Goal: Task Accomplishment & Management: Complete application form

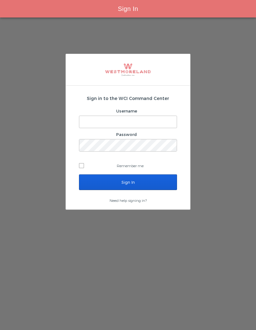
type input "[EMAIL_ADDRESS][PERSON_NAME][DOMAIN_NAME]"
click at [160, 184] on input "Sign In" at bounding box center [128, 182] width 98 height 16
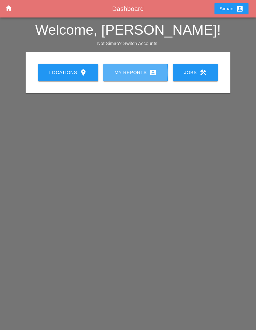
click at [144, 77] on link "My Reports account_box" at bounding box center [135, 72] width 65 height 17
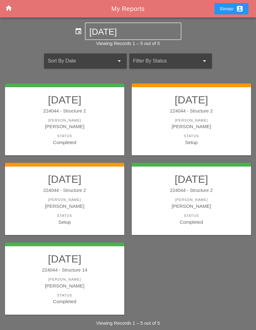
click at [96, 203] on div "[PERSON_NAME]" at bounding box center [64, 206] width 107 height 7
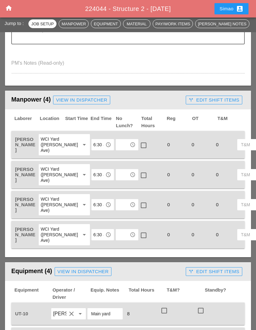
scroll to position [282, 0]
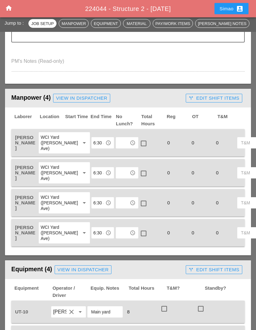
click at [118, 138] on input "text" at bounding box center [123, 143] width 10 height 10
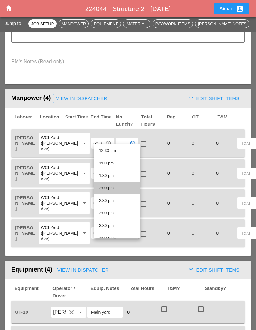
scroll to position [321, 0]
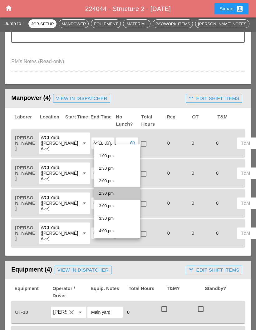
click at [118, 194] on div "2:30 pm" at bounding box center [117, 194] width 36 height 8
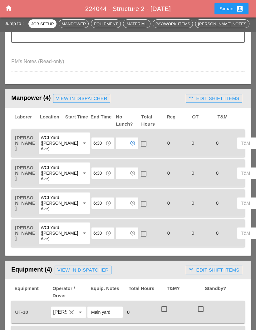
click at [138, 139] on div at bounding box center [143, 143] width 11 height 11
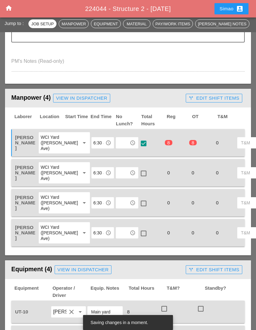
click at [118, 175] on input "text" at bounding box center [123, 173] width 10 height 10
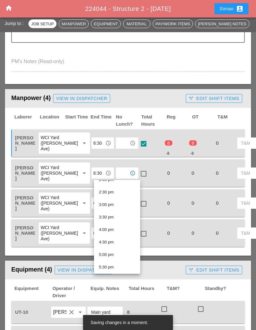
scroll to position [362, 0]
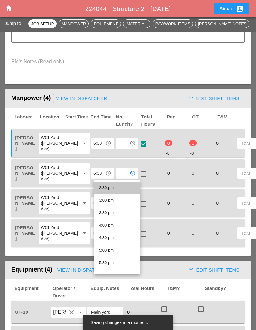
click at [125, 189] on div "2:30 pm" at bounding box center [117, 188] width 36 height 8
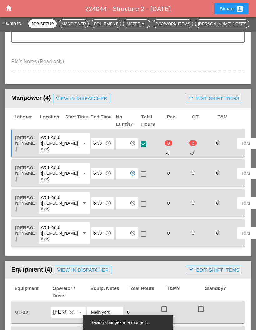
click at [139, 171] on div "check_box_outline_blank" at bounding box center [151, 173] width 24 height 23
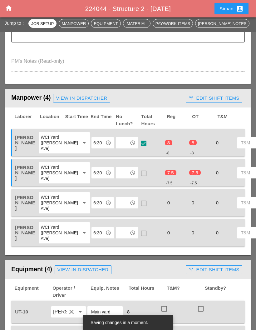
scroll to position [282, 0]
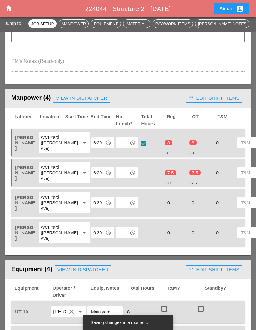
click at [138, 178] on div at bounding box center [143, 173] width 11 height 11
click at [118, 208] on input "text" at bounding box center [123, 203] width 10 height 10
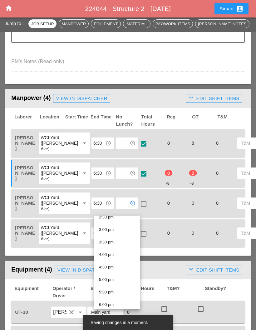
scroll to position [368, 0]
click at [122, 219] on div "2:30 pm" at bounding box center [117, 218] width 36 height 8
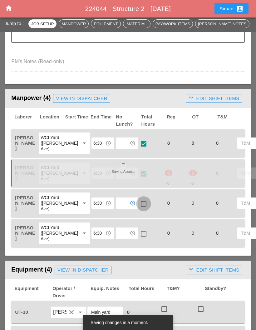
click at [138, 209] on div at bounding box center [143, 204] width 11 height 11
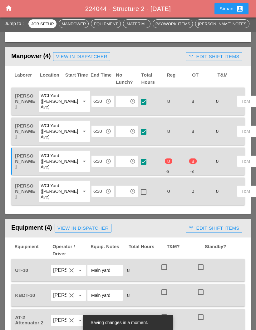
click at [118, 196] on input "text" at bounding box center [123, 191] width 10 height 10
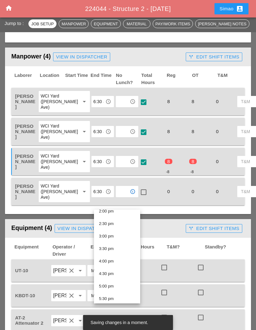
scroll to position [359, 0]
click at [122, 221] on div "2:30 pm" at bounding box center [117, 222] width 36 height 8
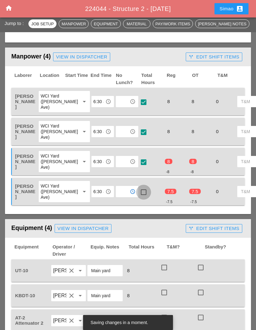
click at [138, 198] on div at bounding box center [143, 192] width 11 height 11
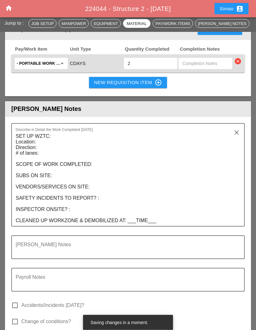
scroll to position [816, 0]
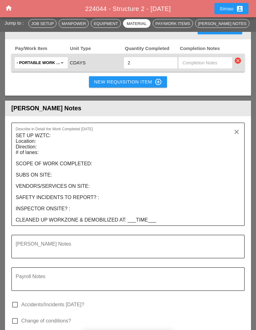
click at [101, 174] on textarea "SET UP WZTC: Location: Direction: # of lanes: SCOPE OF WORK COMPLETED: SUBS ON …" at bounding box center [126, 178] width 220 height 95
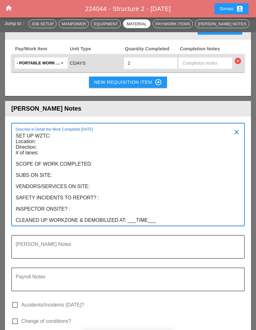
click at [79, 222] on textarea "SET UP WZTC: Location: Direction: # of lanes: SCOPE OF WORK COMPLETED: SUBS ON …" at bounding box center [126, 178] width 220 height 95
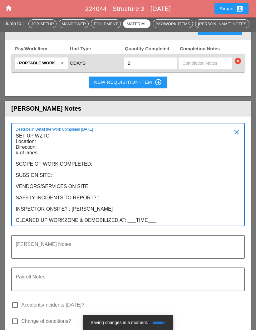
click at [13, 221] on div "Describe in Detail the Work Completed [DATE] SET UP WZTC: Location: Direction: …" at bounding box center [128, 174] width 234 height 103
click at [14, 221] on div "Describe in Detail the Work Completed [DATE] SET UP WZTC: Location: Direction: …" at bounding box center [128, 174] width 234 height 103
click at [17, 220] on textarea "SET UP WZTC: Location: Direction: # of lanes: SCOPE OF WORK COMPLETED: SUBS ON …" at bounding box center [126, 178] width 220 height 95
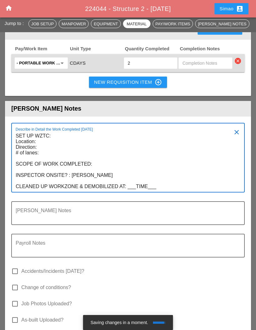
click at [103, 178] on textarea "SET UP WZTC: Location: Direction: # of lanes: SCOPE OF WORK COMPLETED: INSPECTO…" at bounding box center [126, 161] width 220 height 61
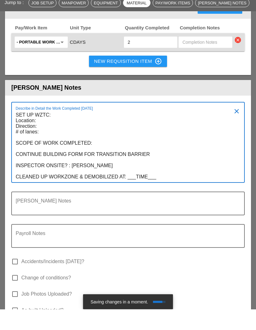
click at [158, 192] on textarea "SET UP WZTC: Location: Direction: # of lanes: SCOPE OF WORK COMPLETED: CONTINUE…" at bounding box center [126, 167] width 220 height 72
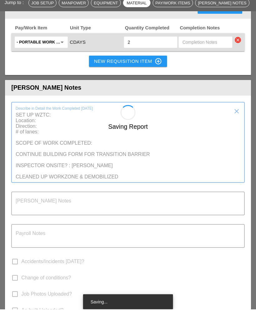
click at [44, 143] on div "Saving Report" at bounding box center [128, 147] width 246 height 9
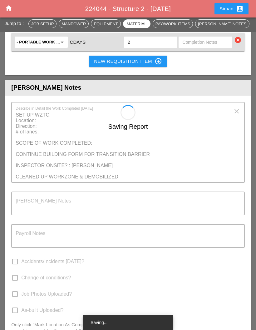
click at [42, 133] on textarea "SET UP WZTC: Location: Direction: # of lanes: SCOPE OF WORK COMPLETED: CONTINUE…" at bounding box center [126, 146] width 220 height 72
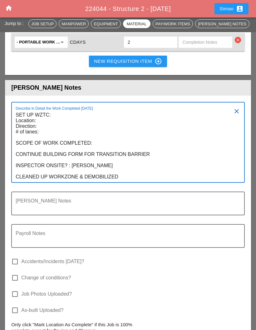
scroll to position [0, 0]
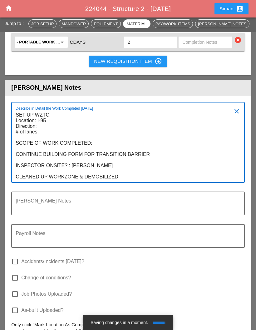
click at [46, 138] on textarea "SET UP WZTC: Location: I-95 Direction: # of lanes: SCOPE OF WORK COMPLETED: CON…" at bounding box center [126, 146] width 220 height 72
click at [51, 145] on textarea "SET UP WZTC: Location: I-95 Direction: NORTHBOUND # of lanes: SCOPE OF WORK COM…" at bounding box center [126, 146] width 220 height 72
click at [156, 168] on textarea "SET UP WZTC: Location: I-95 Direction: NORTHBOUND # of lanes: 1 RIGHT LANE SCOP…" at bounding box center [126, 146] width 220 height 72
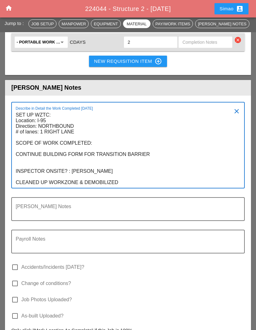
click at [153, 171] on textarea "SET UP WZTC: Location: I-95 Direction: NORTHBOUND # of lanes: 1 RIGHT LANE SCOP…" at bounding box center [126, 149] width 220 height 78
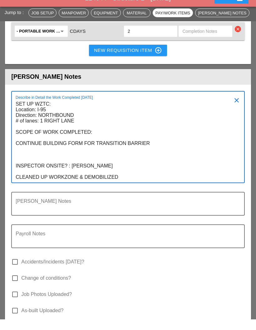
scroll to position [873, 0]
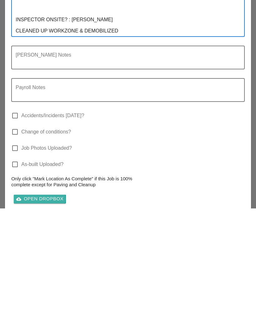
type textarea "SET UP WZTC: Location: I-95 Direction: NORTHBOUND # of lanes: 1 RIGHT LANE SCOP…"
click at [52, 317] on div "cloud_upload Open Dropbox" at bounding box center [39, 320] width 47 height 7
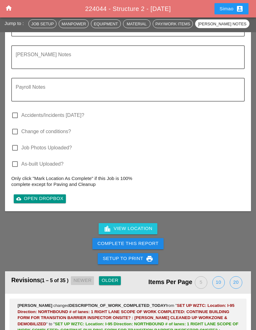
scroll to position [1020, 0]
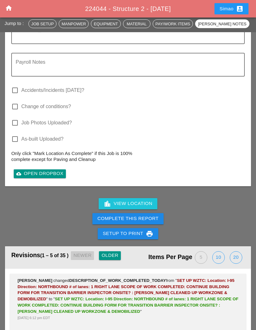
click at [19, 118] on div at bounding box center [41, 116] width 60 height 4
click at [16, 128] on div at bounding box center [15, 123] width 11 height 11
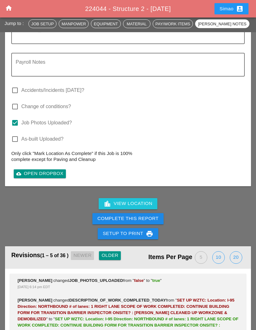
click at [151, 224] on button "Complete This Report" at bounding box center [128, 218] width 71 height 11
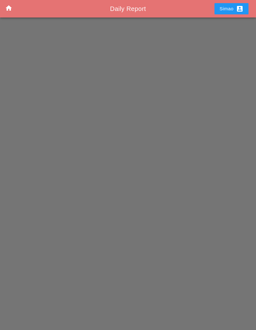
scroll to position [25, 0]
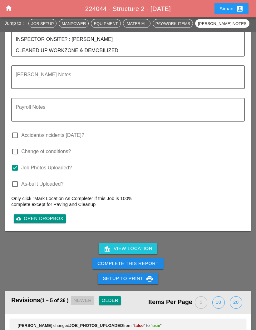
click at [148, 270] on button "Complete This Report" at bounding box center [128, 264] width 71 height 11
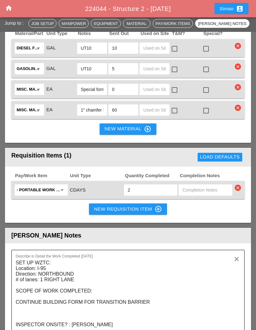
scroll to position [667, 0]
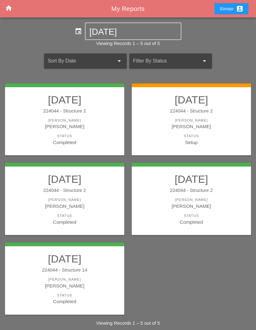
click at [199, 116] on link "08/14/2025 224044 - Structure 2 Foreman Simao Pinheiro Status Setup" at bounding box center [191, 119] width 107 height 53
